Goal: Transaction & Acquisition: Purchase product/service

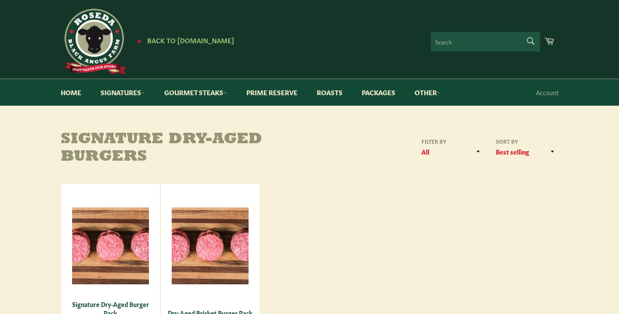
click at [529, 40] on form "Search Search" at bounding box center [485, 42] width 109 height 20
type input "steak burgers"
click at [530, 41] on button "Search" at bounding box center [531, 41] width 20 height 18
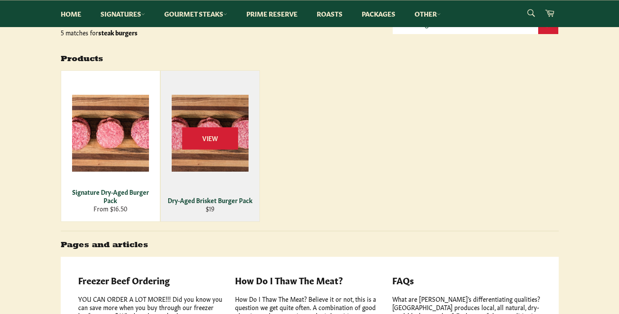
scroll to position [120, 0]
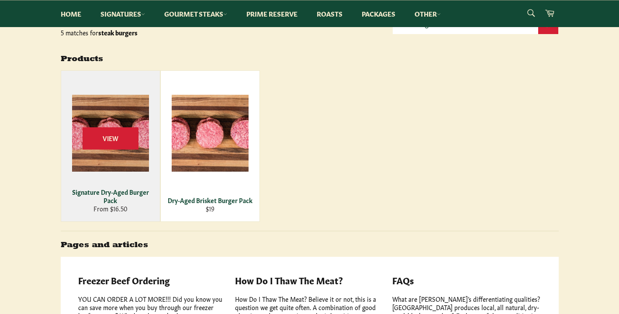
click at [120, 150] on div "View" at bounding box center [110, 146] width 99 height 151
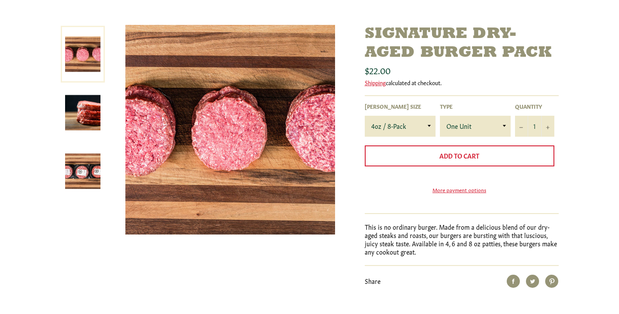
scroll to position [106, 0]
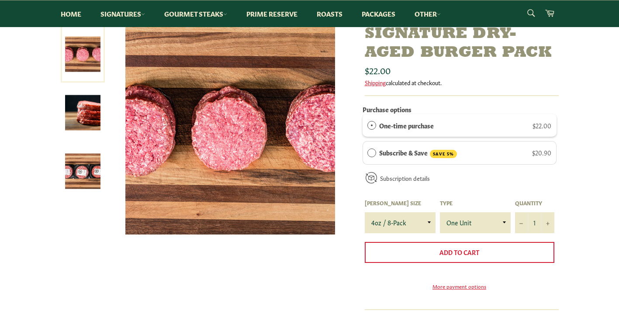
click at [83, 166] on img at bounding box center [82, 171] width 35 height 35
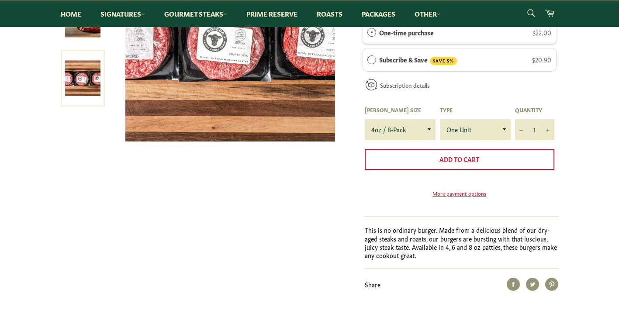
scroll to position [159, 0]
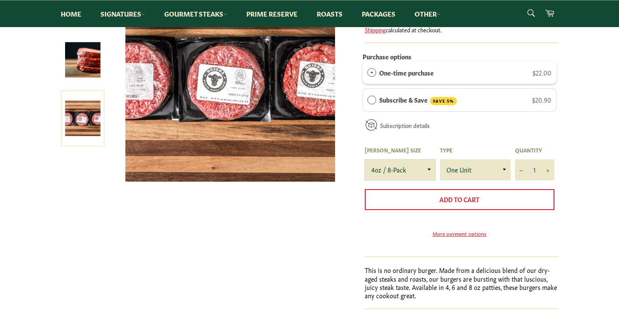
select select "6oz / 4-Pack"
click at [550, 167] on button "+" at bounding box center [548, 170] width 13 height 21
click at [547, 167] on button "+" at bounding box center [548, 170] width 13 height 21
click at [522, 169] on icon "Reduce item quantity by one" at bounding box center [521, 170] width 3 height 3
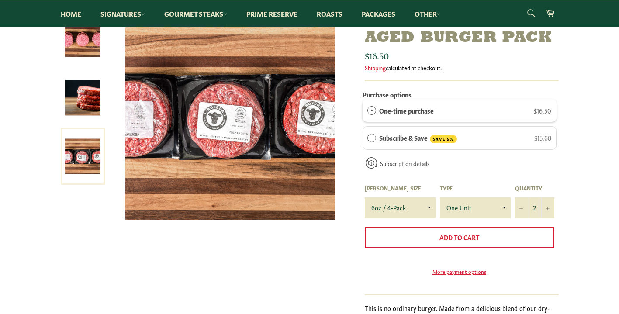
scroll to position [125, 0]
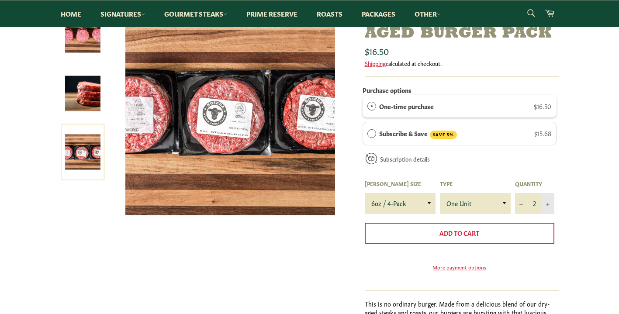
click at [548, 203] on icon "Increase item quantity by one" at bounding box center [547, 204] width 3 height 3
type input "4"
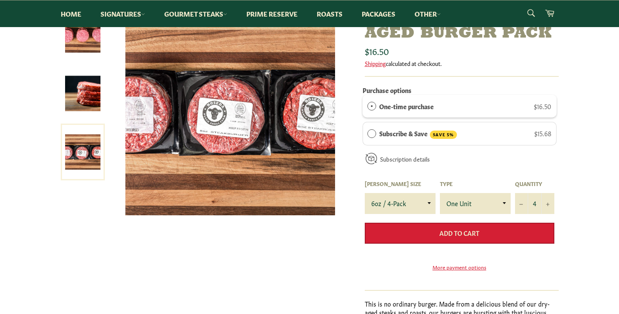
click at [494, 232] on button "Add to Cart" at bounding box center [460, 233] width 190 height 21
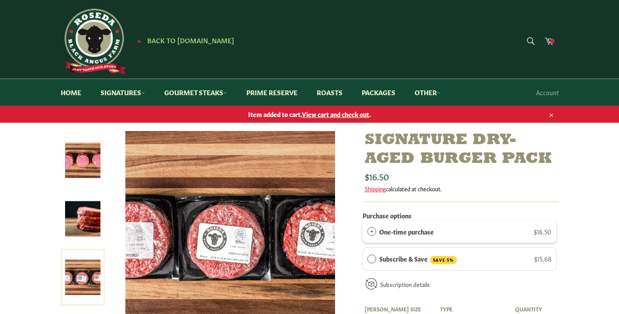
scroll to position [0, 0]
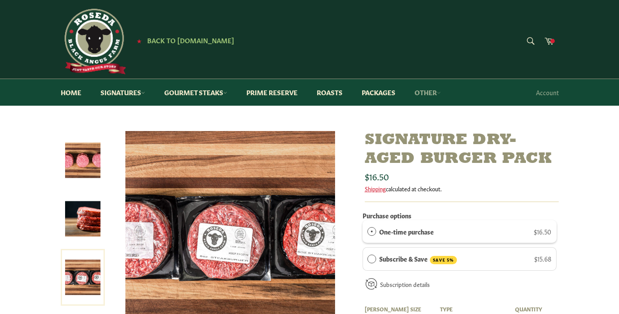
click at [430, 94] on link "Other" at bounding box center [428, 92] width 44 height 27
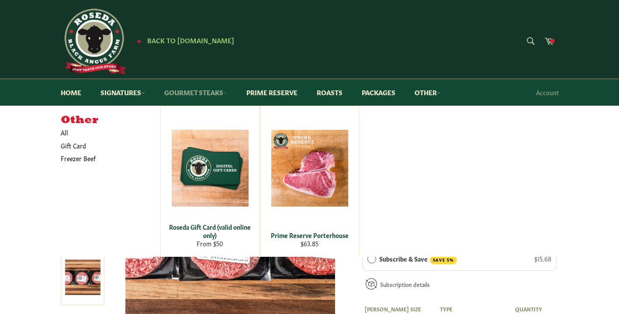
click at [206, 91] on link "Gourmet Steaks" at bounding box center [196, 92] width 80 height 27
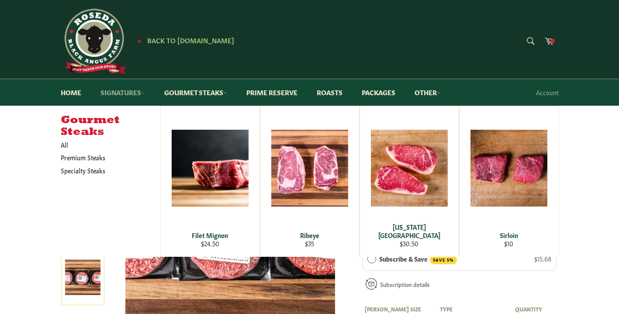
click at [135, 97] on link "Signatures" at bounding box center [123, 92] width 62 height 27
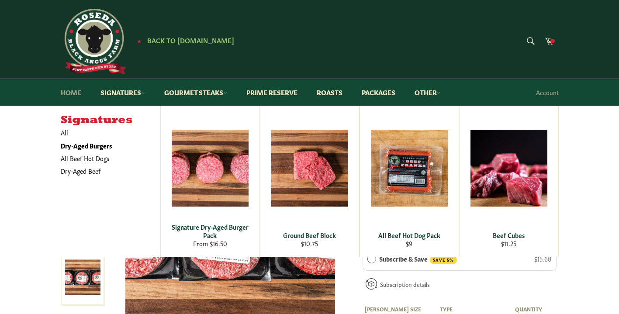
click at [78, 94] on link "Home" at bounding box center [71, 92] width 38 height 27
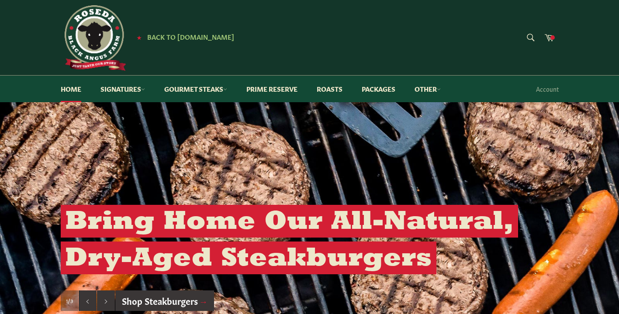
scroll to position [5, 0]
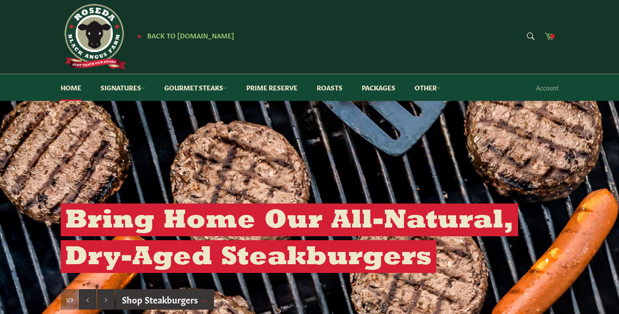
click at [551, 38] on span at bounding box center [553, 36] width 4 height 4
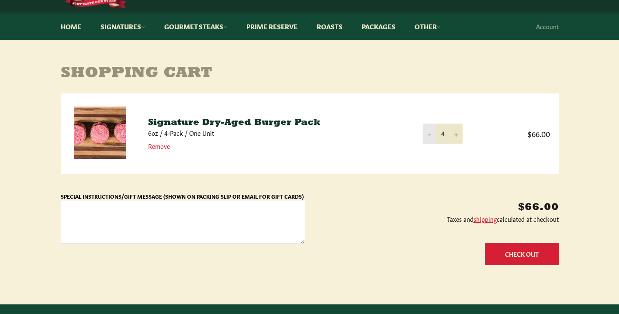
scroll to position [73, 0]
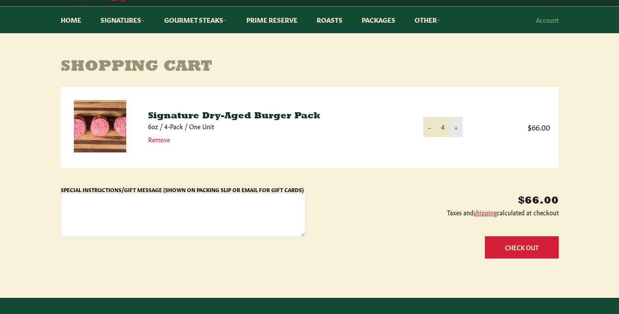
click at [456, 128] on icon "Increase item quantity by one" at bounding box center [456, 128] width 3 height 3
click at [527, 248] on button "Check Out" at bounding box center [522, 247] width 74 height 22
